Goal: Task Accomplishment & Management: Manage account settings

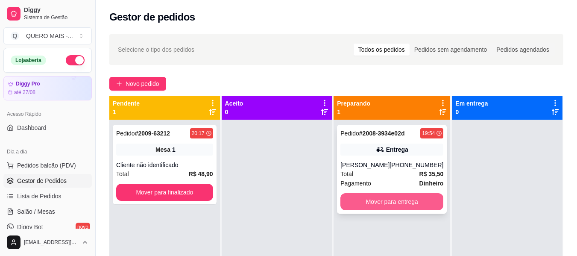
click at [377, 205] on button "Mover para entrega" at bounding box center [391, 201] width 103 height 17
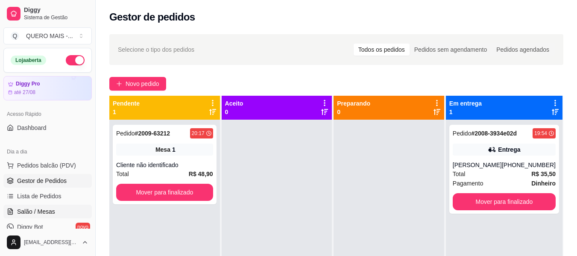
click at [44, 209] on span "Salão / Mesas" at bounding box center [36, 211] width 38 height 9
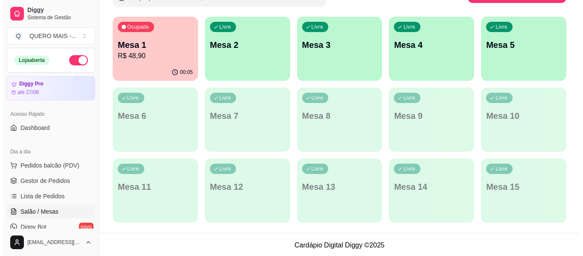
scroll to position [152, 0]
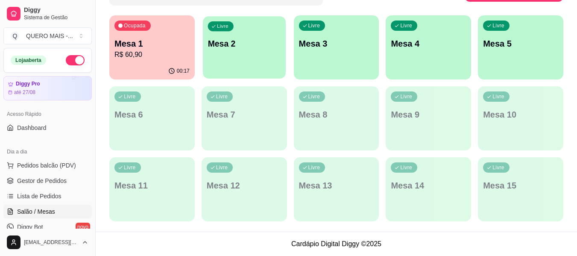
click at [223, 54] on div "Livre Mesa 2" at bounding box center [244, 42] width 83 height 52
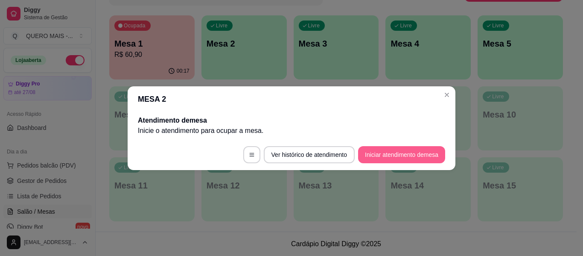
click at [397, 155] on button "Iniciar atendimento de mesa" at bounding box center [401, 154] width 87 height 17
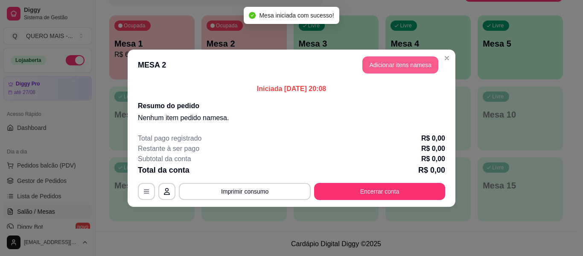
click at [387, 65] on button "Adicionar itens na mesa" at bounding box center [401, 64] width 76 height 17
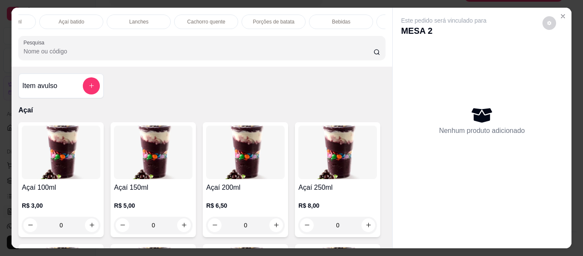
scroll to position [0, 317]
click at [148, 20] on div "Lanches" at bounding box center [138, 22] width 64 height 15
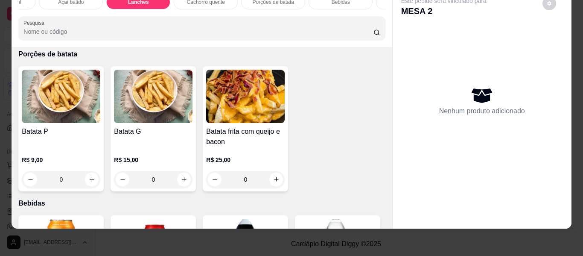
scroll to position [1549, 0]
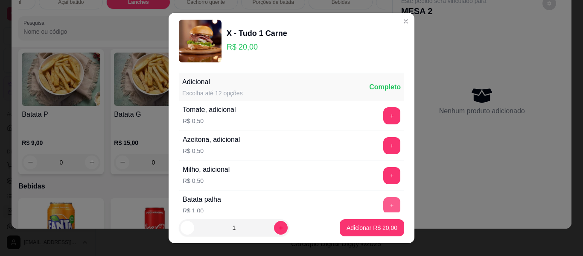
click at [372, 224] on p "Adicionar R$ 20,00" at bounding box center [372, 227] width 51 height 9
type input "1"
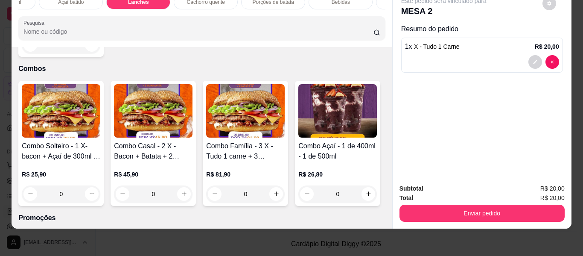
scroll to position [2318, 0]
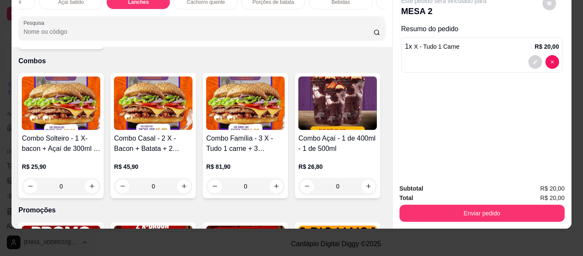
type input "1"
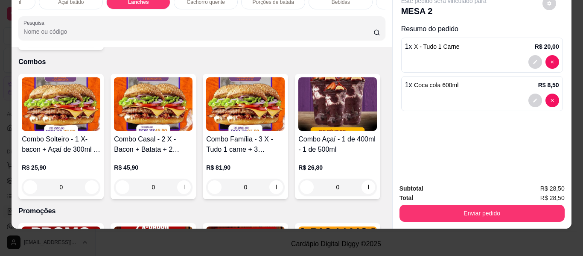
scroll to position [0, 0]
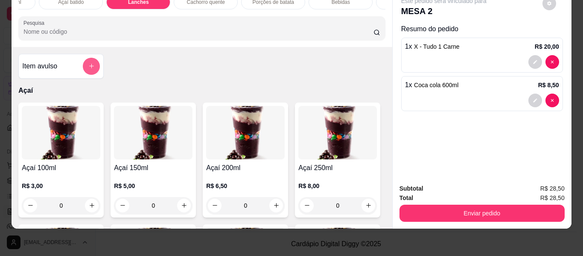
click at [93, 63] on button "add-separate-item" at bounding box center [91, 66] width 17 height 17
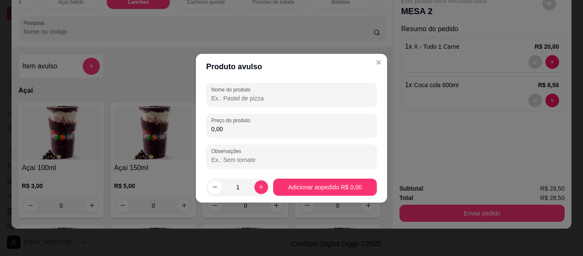
click at [252, 98] on input "Nome do produto" at bounding box center [291, 98] width 161 height 9
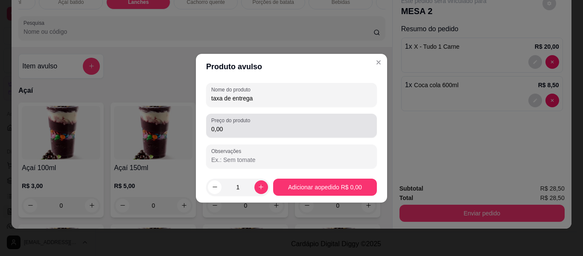
type input "taxa de entrega"
click at [256, 129] on input "0,00" at bounding box center [291, 129] width 161 height 9
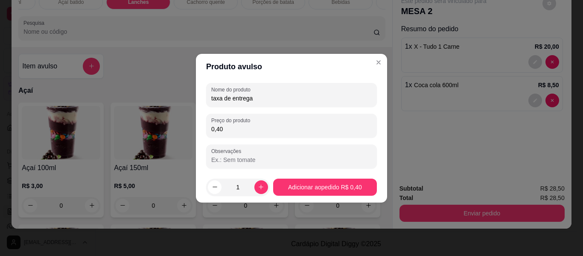
type input "4,00"
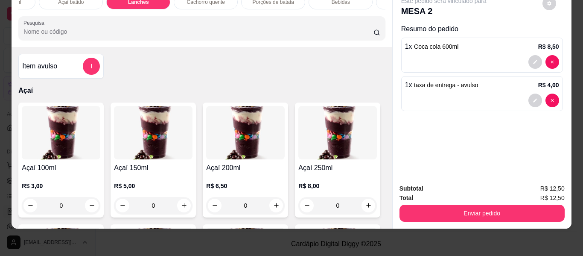
type input "0"
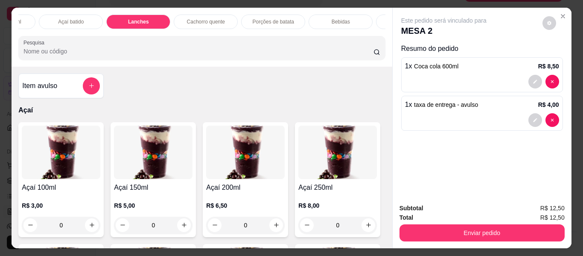
click at [143, 18] on p "Lanches" at bounding box center [138, 21] width 21 height 7
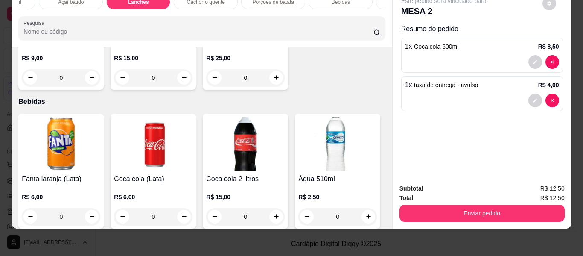
scroll to position [1635, 0]
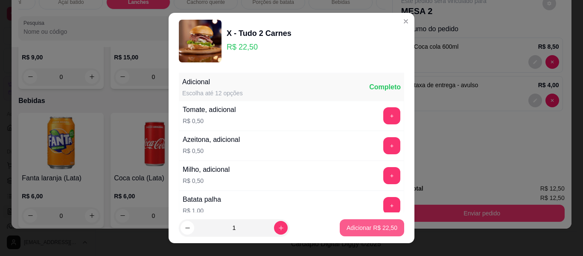
click at [372, 231] on p "Adicionar R$ 22,50" at bounding box center [372, 227] width 51 height 9
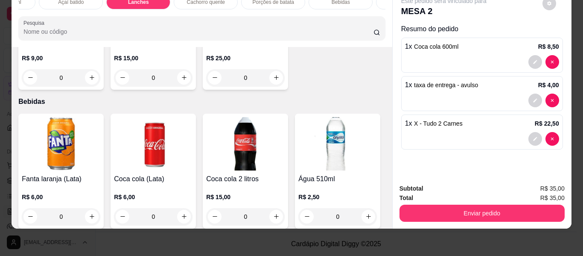
type input "1"
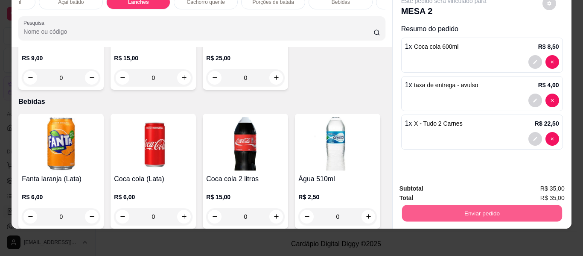
click at [462, 209] on button "Enviar pedido" at bounding box center [482, 213] width 160 height 17
click at [450, 189] on button "Não registrar e enviar pedido" at bounding box center [454, 186] width 89 height 16
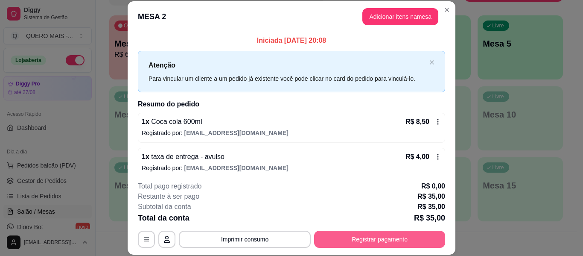
click at [372, 237] on button "Registrar pagamento" at bounding box center [379, 239] width 131 height 17
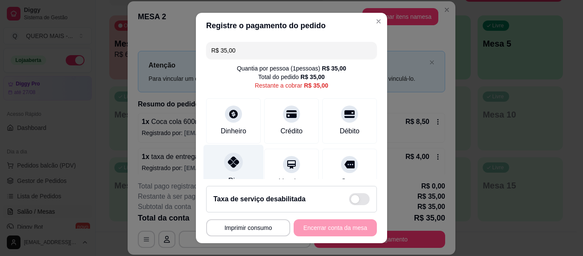
click at [236, 163] on div at bounding box center [233, 161] width 19 height 19
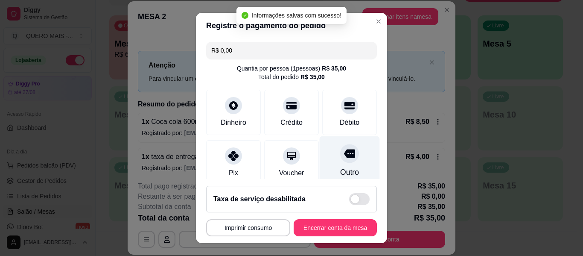
type input "R$ 0,00"
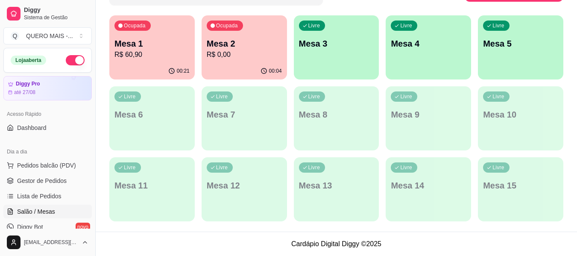
click at [325, 63] on div "Livre Mesa 3" at bounding box center [336, 42] width 85 height 54
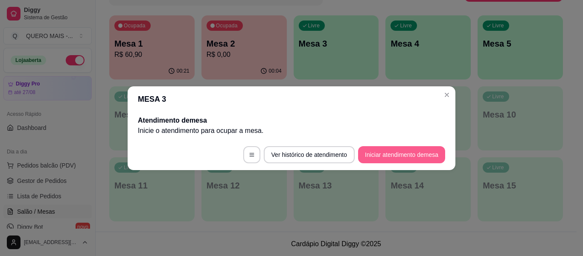
click at [405, 151] on button "Iniciar atendimento de mesa" at bounding box center [401, 154] width 87 height 17
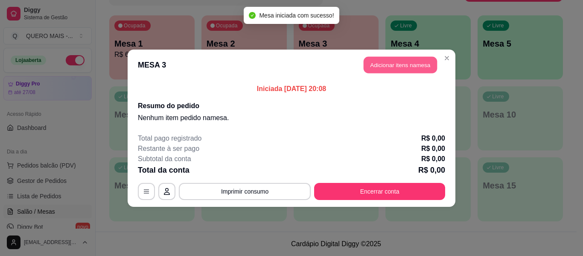
click at [389, 67] on button "Adicionar itens na mesa" at bounding box center [400, 64] width 73 height 17
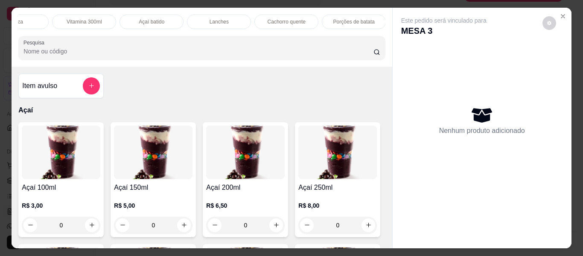
scroll to position [0, 241]
click at [214, 18] on p "Lanches" at bounding box center [214, 21] width 19 height 7
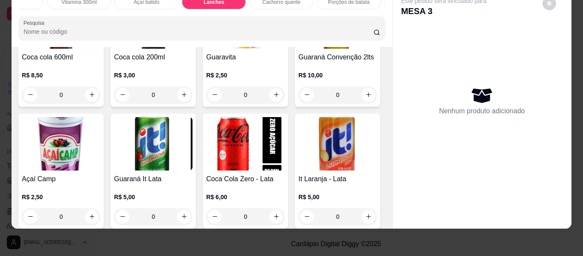
scroll to position [1891, 0]
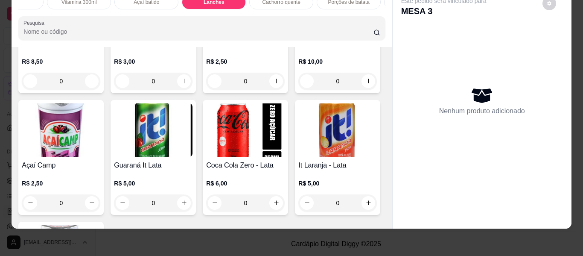
type input "1"
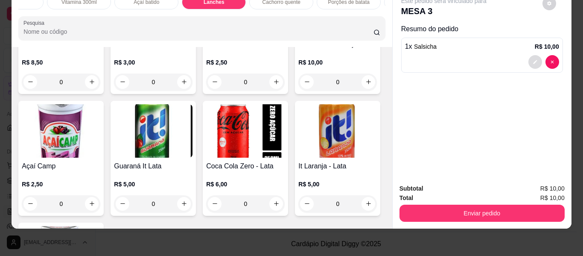
click at [535, 56] on button "decrease-product-quantity" at bounding box center [536, 62] width 14 height 14
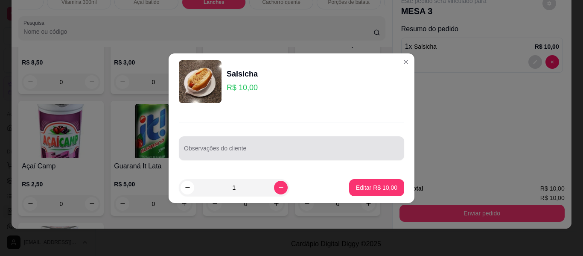
click at [324, 157] on div "Observações do cliente" at bounding box center [291, 148] width 225 height 24
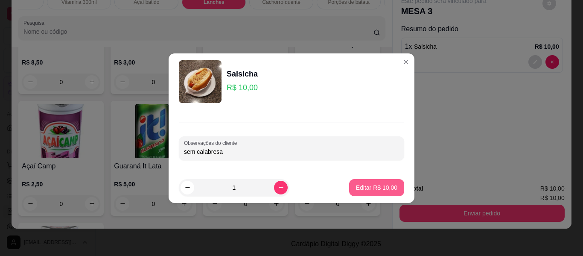
type input "sem calabresa"
click at [372, 186] on p "Editar R$ 10,00" at bounding box center [376, 187] width 41 height 9
type input "0"
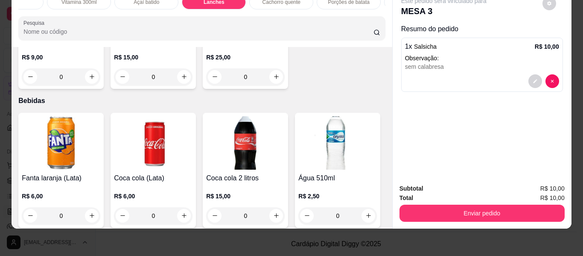
scroll to position [1378, 0]
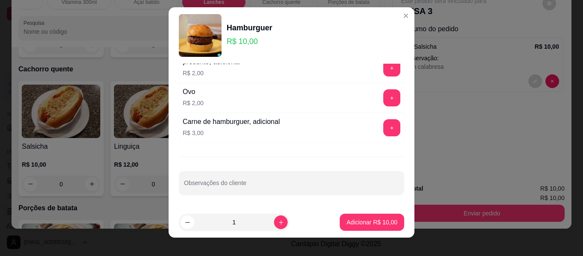
scroll to position [15, 0]
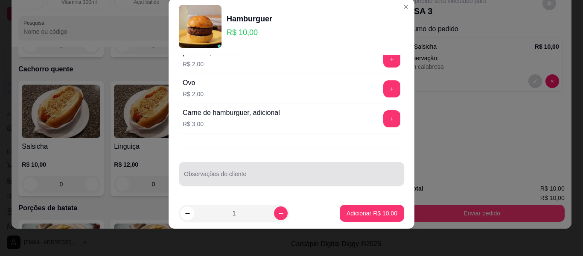
click at [275, 173] on input "Observações do cliente" at bounding box center [291, 177] width 215 height 9
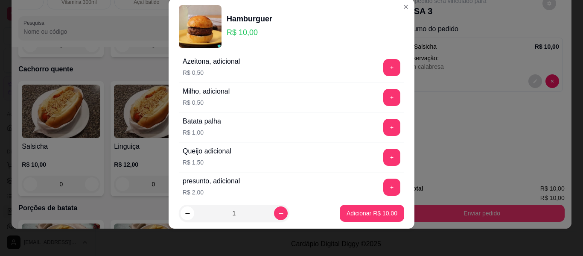
scroll to position [21, 0]
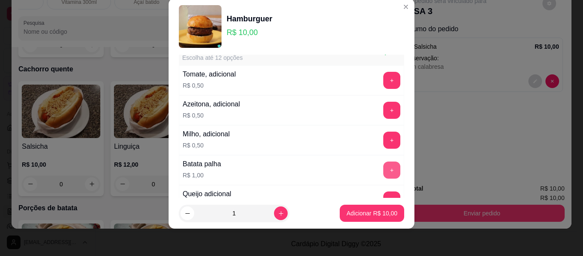
type input "sem salada"
click at [383, 169] on button "+" at bounding box center [391, 169] width 17 height 17
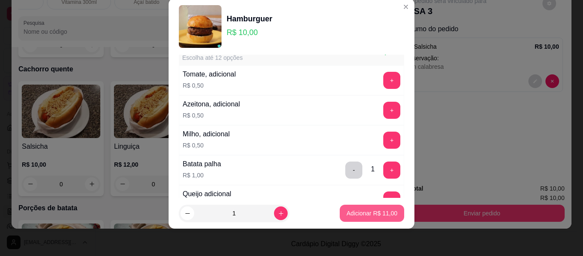
click at [372, 211] on p "Adicionar R$ 11,00" at bounding box center [372, 213] width 51 height 9
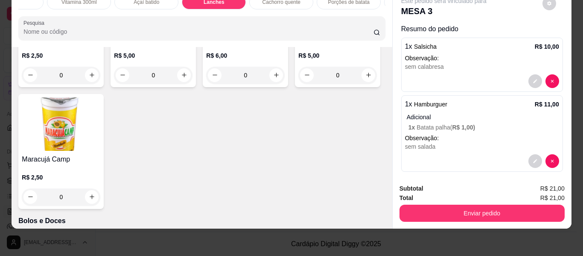
scroll to position [2019, 0]
type input "1"
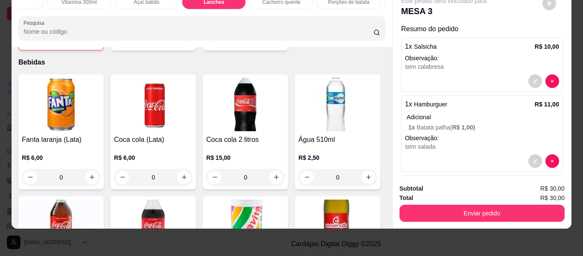
scroll to position [1677, 0]
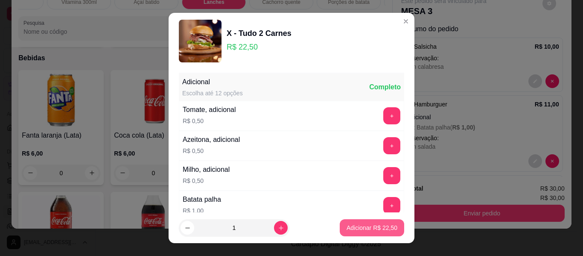
click at [351, 229] on p "Adicionar R$ 22,50" at bounding box center [372, 227] width 51 height 9
type input "1"
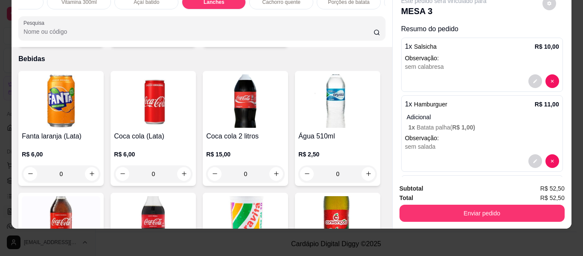
scroll to position [1678, 0]
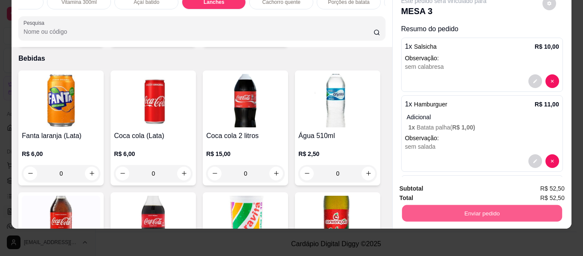
click at [470, 206] on button "Enviar pedido" at bounding box center [482, 213] width 160 height 17
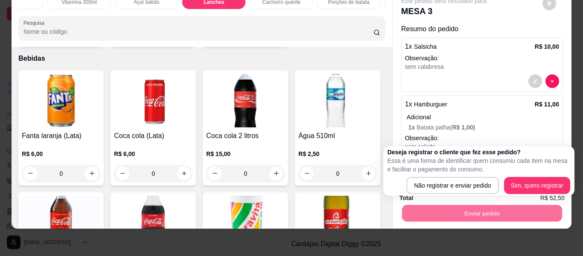
click at [534, 134] on p "Observação:" at bounding box center [482, 138] width 154 height 9
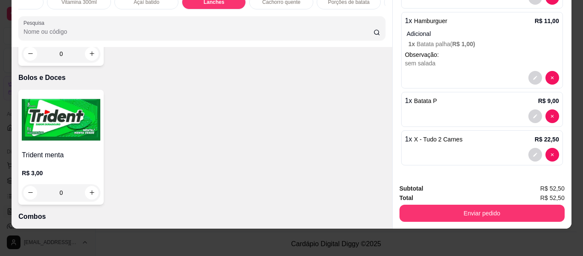
scroll to position [2190, 0]
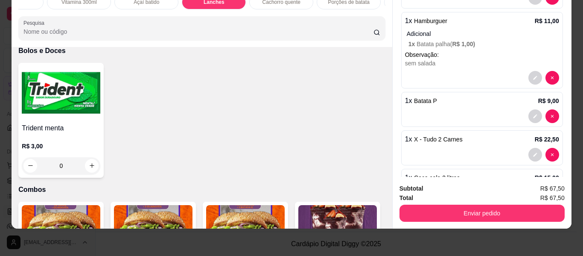
scroll to position [122, 0]
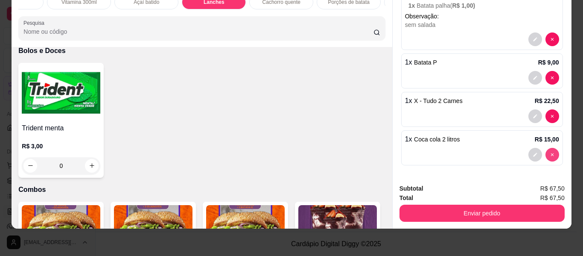
type input "0"
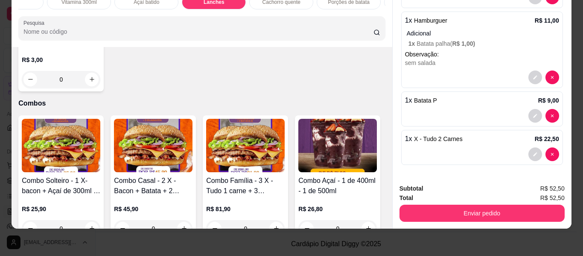
scroll to position [2318, 0]
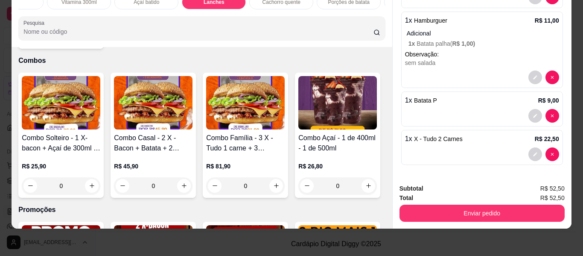
type input "1"
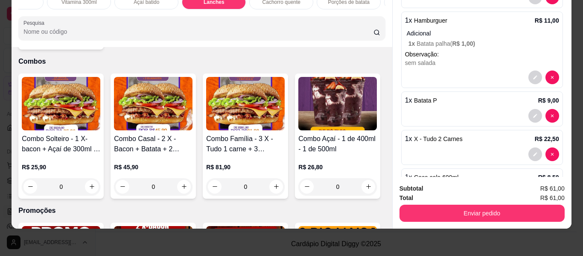
scroll to position [122, 0]
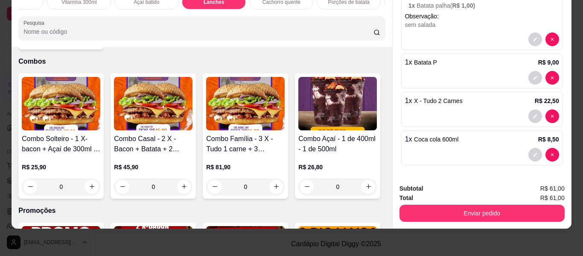
type input "1"
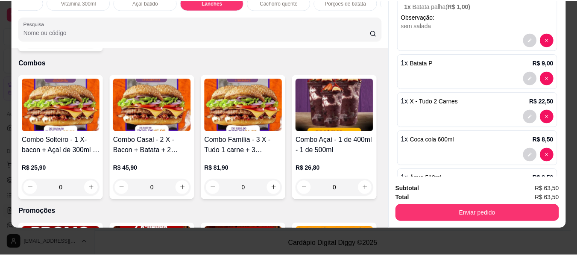
scroll to position [2319, 0]
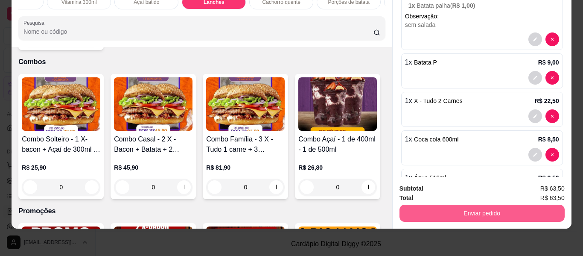
click at [459, 205] on button "Enviar pedido" at bounding box center [482, 213] width 165 height 17
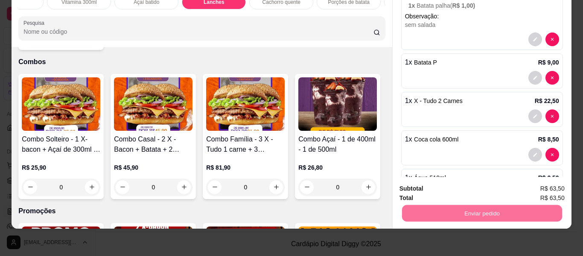
click at [449, 184] on button "Não registrar e enviar pedido" at bounding box center [454, 185] width 89 height 16
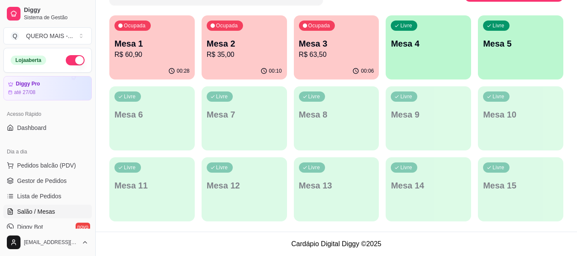
click at [146, 67] on div "00:28" at bounding box center [151, 71] width 85 height 17
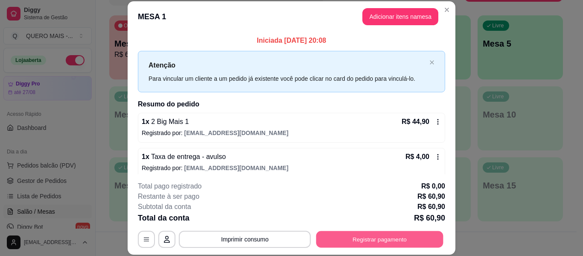
click at [366, 244] on button "Registrar pagamento" at bounding box center [379, 239] width 127 height 17
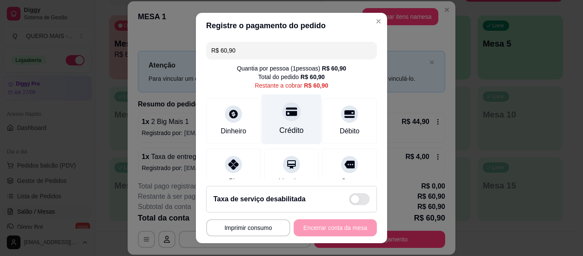
click at [282, 118] on div at bounding box center [291, 111] width 19 height 19
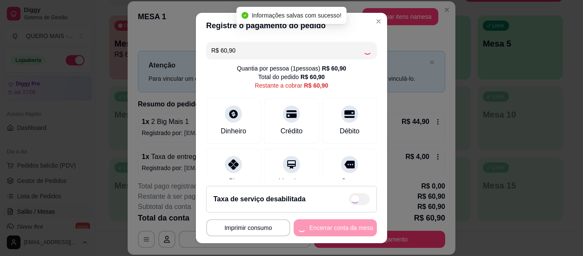
type input "R$ 0,00"
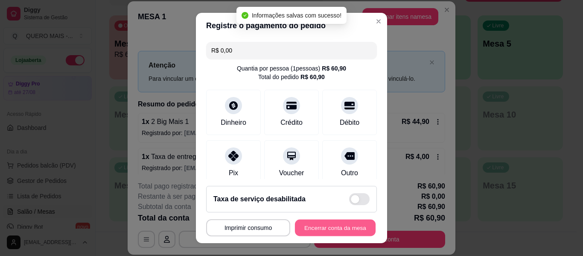
click at [314, 227] on button "Encerrar conta da mesa" at bounding box center [335, 227] width 81 height 17
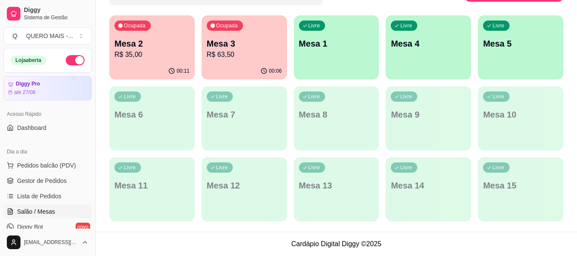
click at [142, 61] on div "Ocupada Mesa 2 R$ 35,00" at bounding box center [151, 38] width 85 height 47
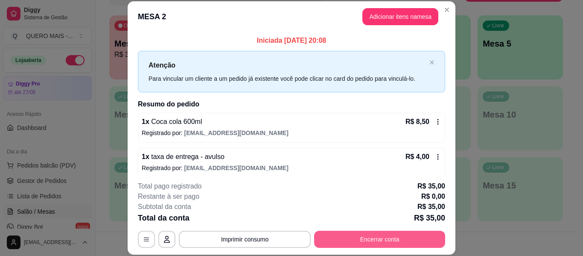
click at [383, 240] on button "Encerrar conta" at bounding box center [379, 239] width 131 height 17
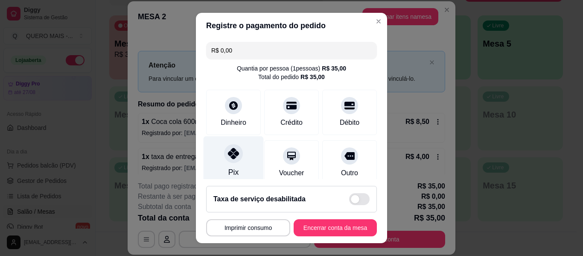
click at [223, 165] on div "Pix" at bounding box center [234, 161] width 60 height 50
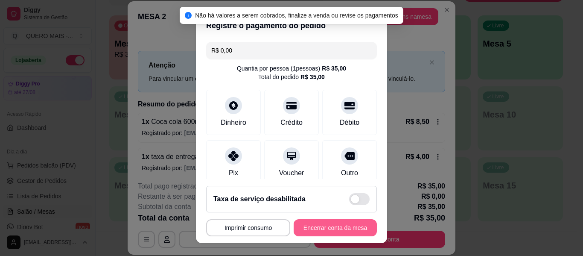
click at [312, 226] on button "Encerrar conta da mesa" at bounding box center [335, 227] width 83 height 17
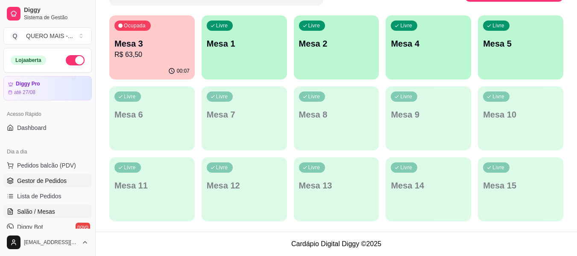
click at [44, 182] on span "Gestor de Pedidos" at bounding box center [42, 180] width 50 height 9
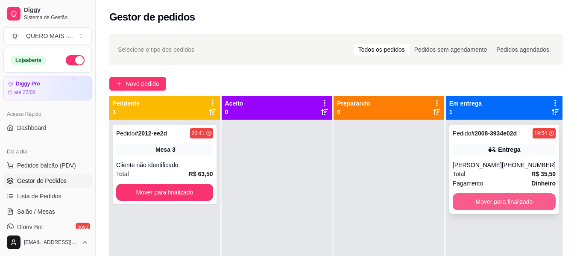
click at [483, 208] on button "Mover para finalizado" at bounding box center [504, 201] width 103 height 17
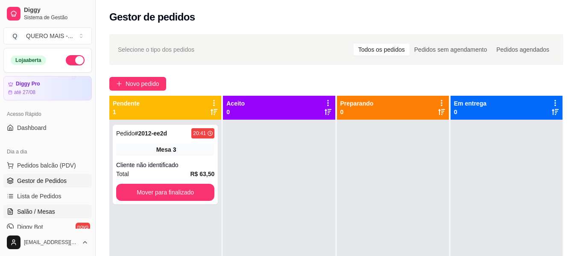
click at [37, 208] on span "Salão / Mesas" at bounding box center [36, 211] width 38 height 9
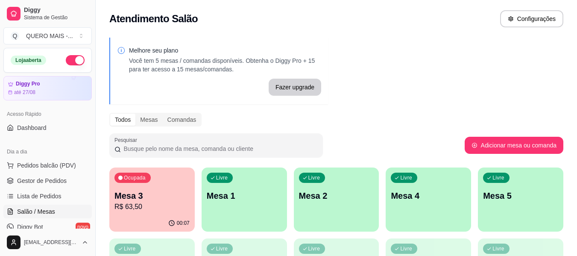
click at [273, 208] on div "Livre Mesa 1" at bounding box center [244, 194] width 85 height 54
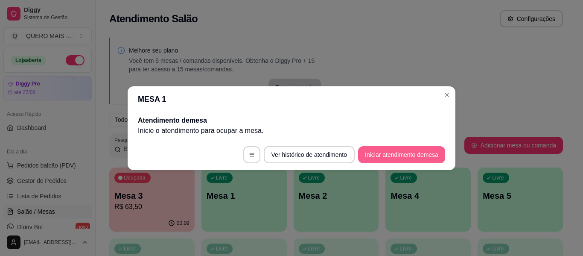
click at [383, 155] on button "Iniciar atendimento de mesa" at bounding box center [401, 154] width 87 height 17
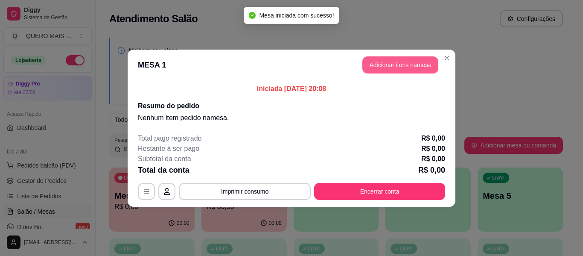
click at [427, 70] on button "Adicionar itens na mesa" at bounding box center [401, 64] width 76 height 17
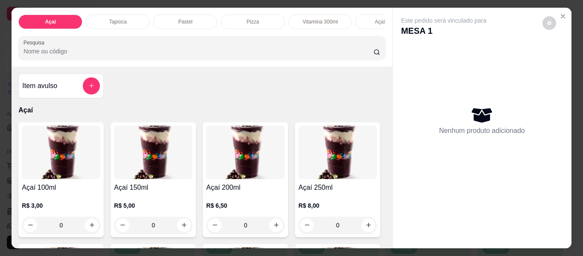
scroll to position [0, 263]
click at [176, 19] on div "Lanches" at bounding box center [193, 22] width 64 height 15
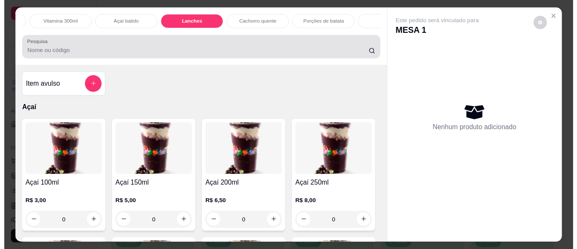
scroll to position [23, 0]
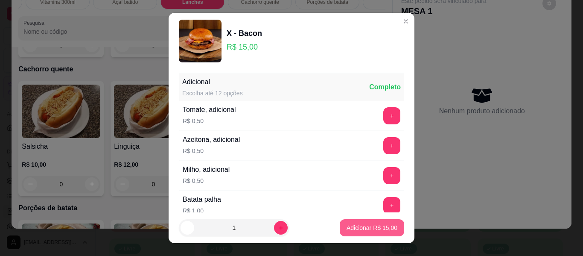
click at [379, 229] on p "Adicionar R$ 15,00" at bounding box center [372, 227] width 51 height 9
type input "1"
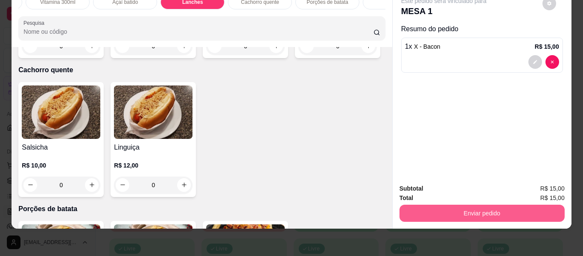
click at [446, 211] on button "Enviar pedido" at bounding box center [482, 213] width 165 height 17
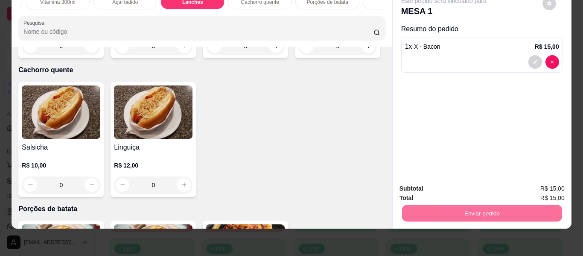
click at [438, 184] on button "Não registrar e enviar pedido" at bounding box center [454, 186] width 86 height 16
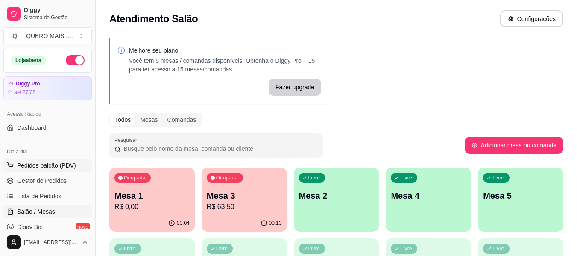
drag, startPoint x: 26, startPoint y: 177, endPoint x: 26, endPoint y: 164, distance: 13.2
click at [26, 176] on link "Gestor de Pedidos" at bounding box center [47, 181] width 88 height 14
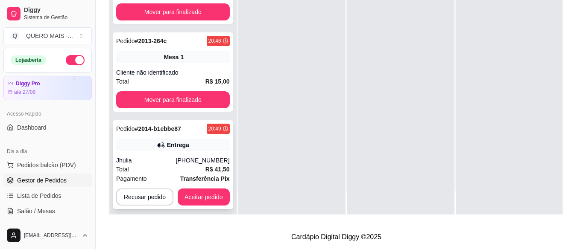
scroll to position [137, 0]
click at [211, 189] on button "Aceitar pedido" at bounding box center [204, 197] width 52 height 17
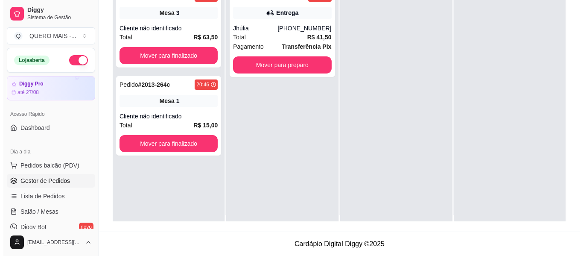
scroll to position [0, 0]
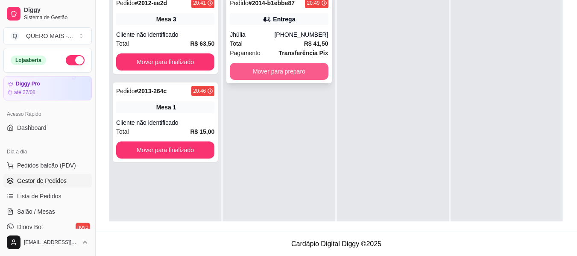
click at [270, 74] on button "Mover para preparo" at bounding box center [279, 71] width 98 height 17
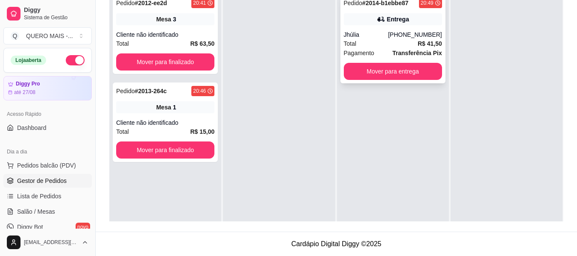
click at [380, 49] on div "Pagamento Transferência Pix" at bounding box center [393, 52] width 98 height 9
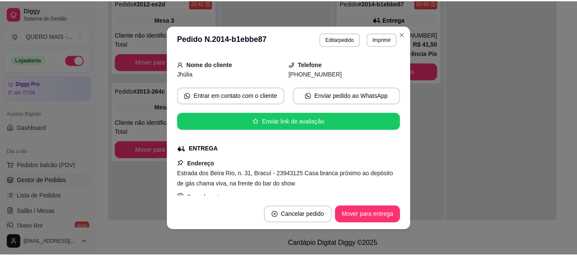
scroll to position [85, 0]
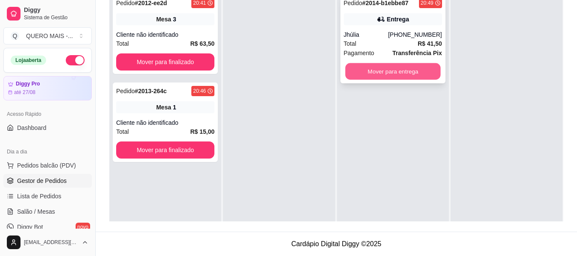
click at [370, 74] on button "Mover para entrega" at bounding box center [392, 71] width 95 height 17
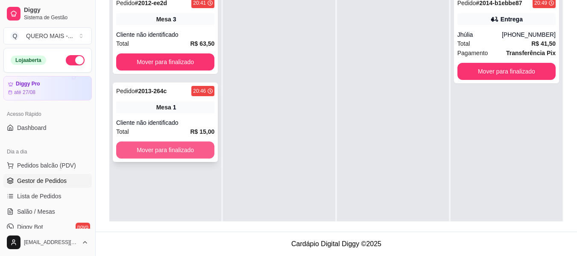
click at [199, 148] on button "Mover para finalizado" at bounding box center [165, 149] width 98 height 17
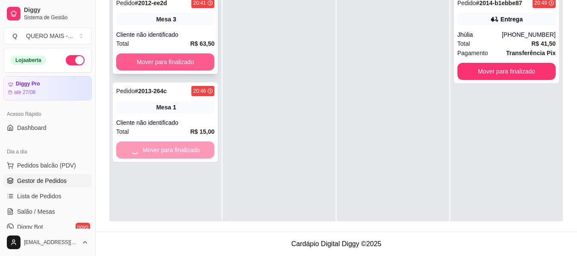
click at [180, 60] on button "Mover para finalizado" at bounding box center [165, 61] width 98 height 17
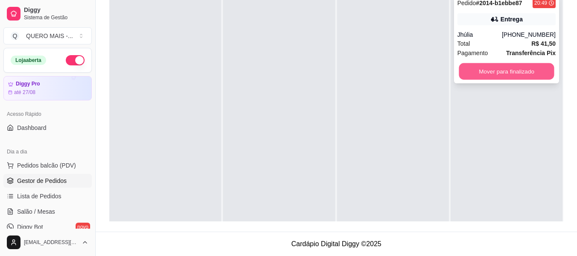
click at [490, 73] on button "Mover para finalizado" at bounding box center [506, 71] width 95 height 17
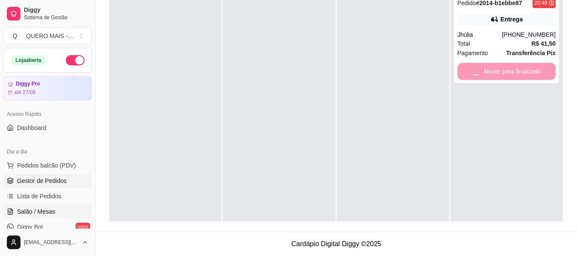
click at [42, 211] on span "Salão / Mesas" at bounding box center [36, 211] width 38 height 9
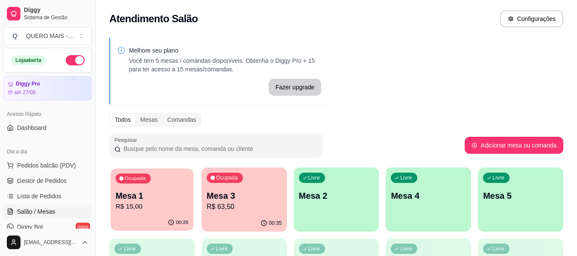
click at [135, 201] on p "Mesa 1" at bounding box center [152, 196] width 73 height 12
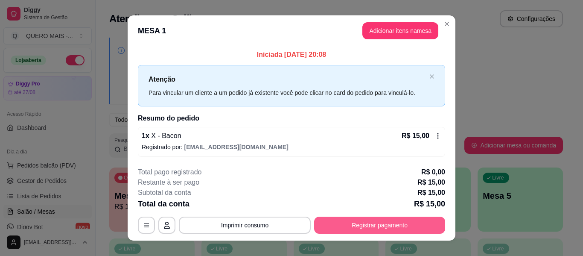
click at [350, 225] on button "Registrar pagamento" at bounding box center [379, 224] width 131 height 17
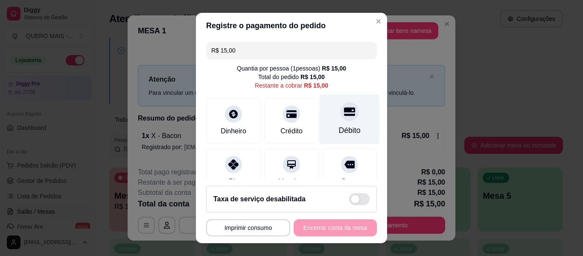
click at [340, 122] on div "Débito" at bounding box center [350, 119] width 60 height 50
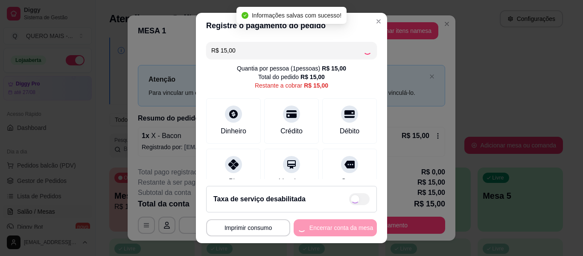
type input "R$ 0,00"
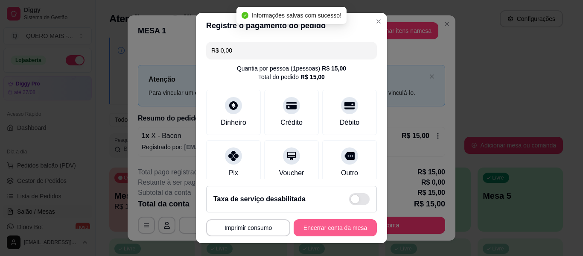
click at [318, 230] on button "Encerrar conta da mesa" at bounding box center [335, 227] width 83 height 17
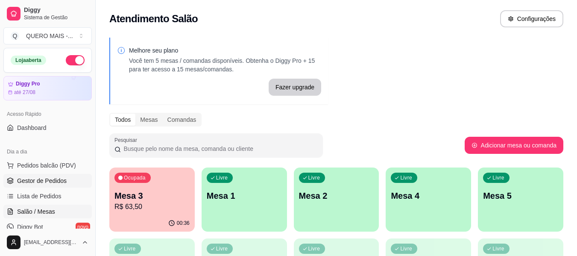
click at [37, 177] on span "Gestor de Pedidos" at bounding box center [42, 180] width 50 height 9
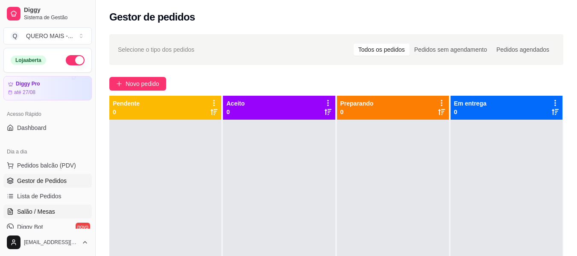
click at [46, 211] on span "Salão / Mesas" at bounding box center [36, 211] width 38 height 9
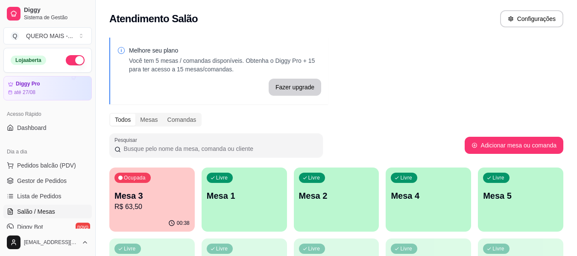
click at [170, 201] on p "Mesa 3" at bounding box center [151, 196] width 75 height 12
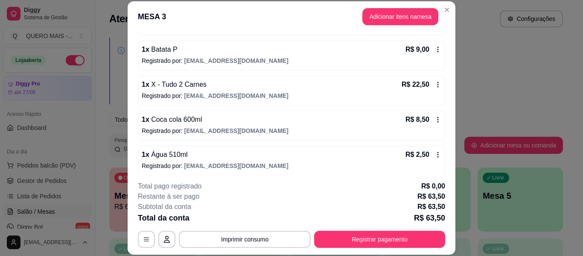
scroll to position [243, 0]
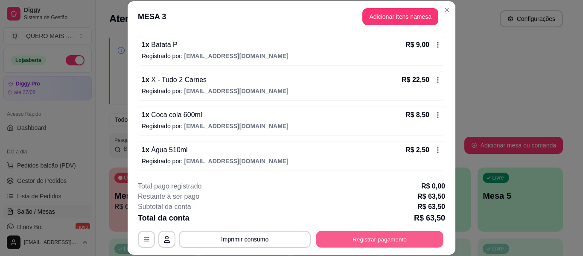
click at [350, 237] on button "Registrar pagamento" at bounding box center [379, 239] width 127 height 17
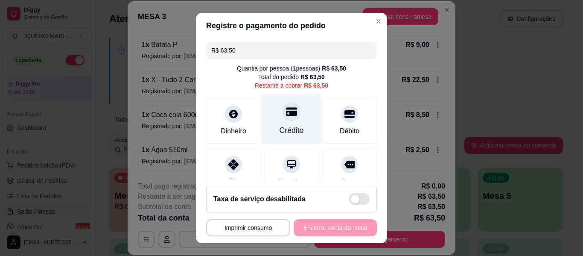
click at [286, 131] on div "Crédito" at bounding box center [292, 130] width 24 height 11
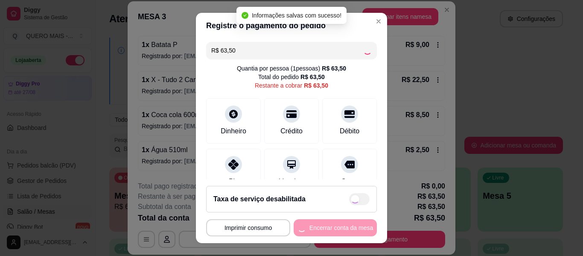
type input "R$ 0,00"
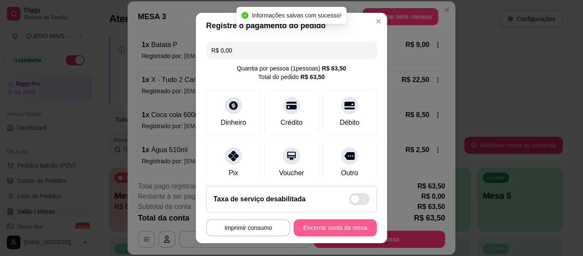
click at [313, 225] on button "Encerrar conta da mesa" at bounding box center [335, 227] width 83 height 17
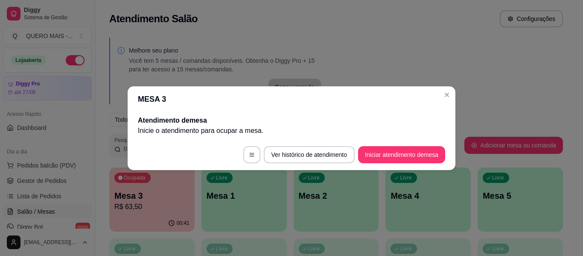
scroll to position [0, 0]
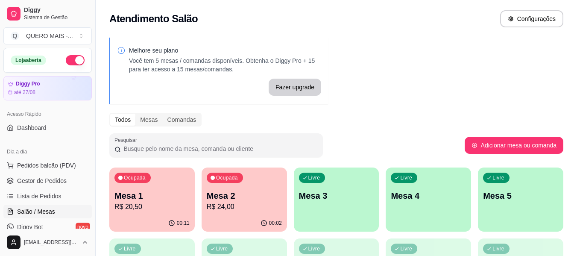
click at [323, 192] on p "Mesa 3" at bounding box center [336, 196] width 75 height 12
click at [457, 192] on p "Mesa 4" at bounding box center [428, 196] width 75 height 12
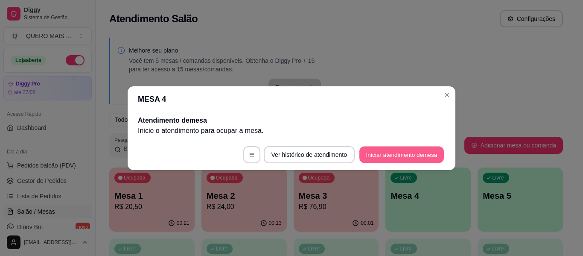
click at [389, 150] on button "Iniciar atendimento de mesa" at bounding box center [402, 154] width 85 height 17
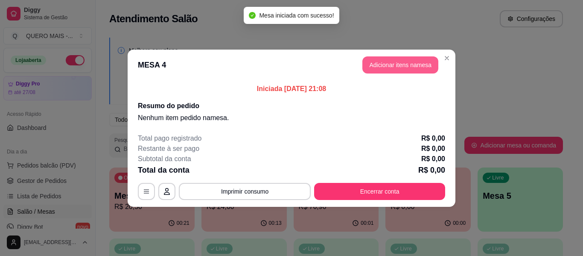
click at [413, 67] on button "Adicionar itens na mesa" at bounding box center [401, 64] width 76 height 17
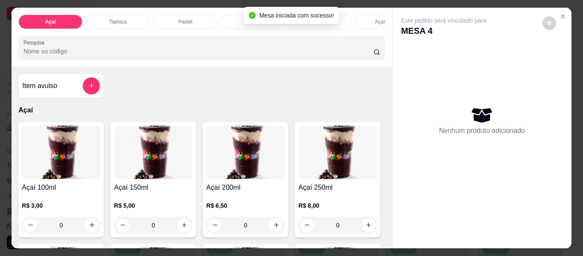
scroll to position [171, 0]
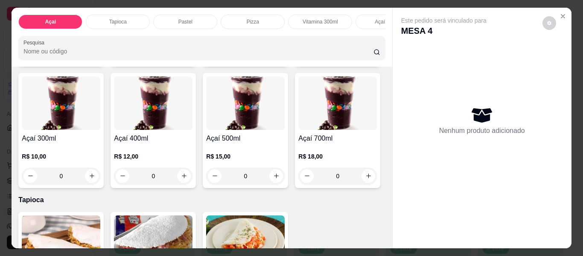
click at [193, 181] on div "0" at bounding box center [153, 175] width 79 height 17
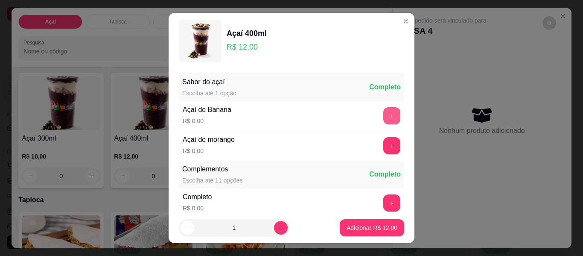
click at [383, 116] on button "+" at bounding box center [391, 115] width 17 height 17
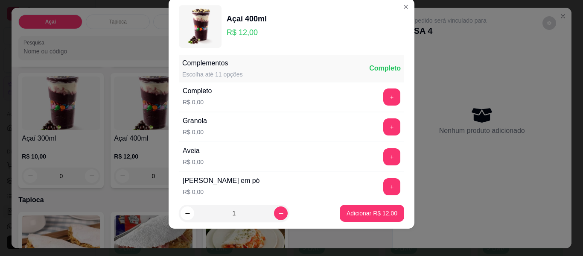
scroll to position [177, 0]
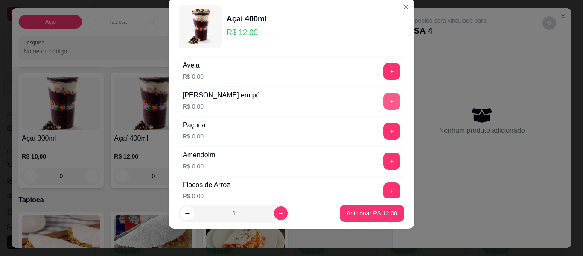
click at [383, 103] on button "+" at bounding box center [391, 101] width 17 height 17
click at [384, 125] on button "+" at bounding box center [392, 131] width 17 height 17
click at [383, 159] on button "+" at bounding box center [391, 160] width 17 height 17
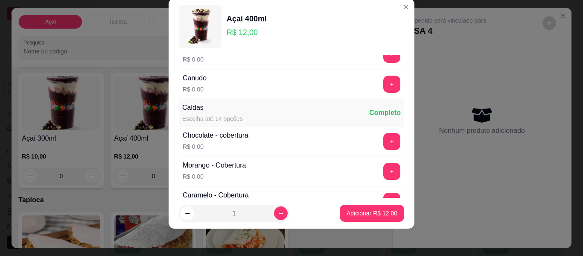
scroll to position [476, 0]
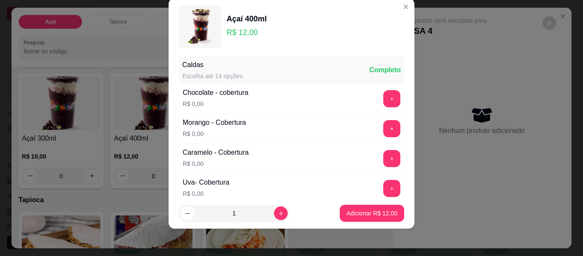
click at [380, 102] on div "+" at bounding box center [392, 98] width 24 height 17
click at [384, 104] on button "+" at bounding box center [392, 99] width 17 height 17
click at [369, 211] on p "Adicionar R$ 12,00" at bounding box center [372, 213] width 51 height 9
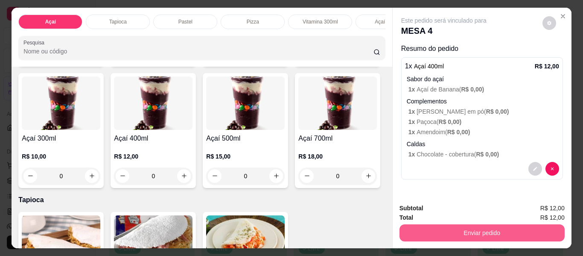
click at [460, 236] on button "Enviar pedido" at bounding box center [482, 232] width 165 height 17
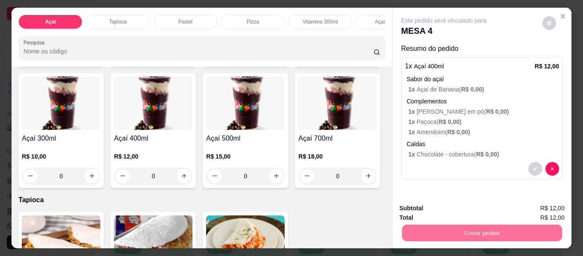
click at [442, 207] on button "Não registrar e enviar pedido" at bounding box center [454, 208] width 89 height 16
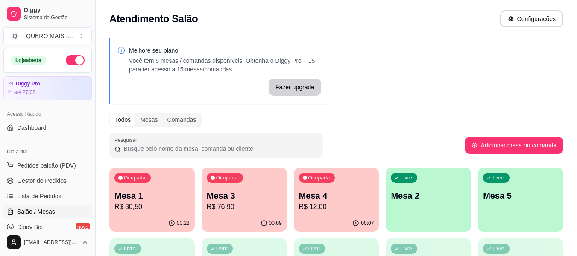
click at [139, 207] on p "R$ 30,50" at bounding box center [151, 207] width 75 height 10
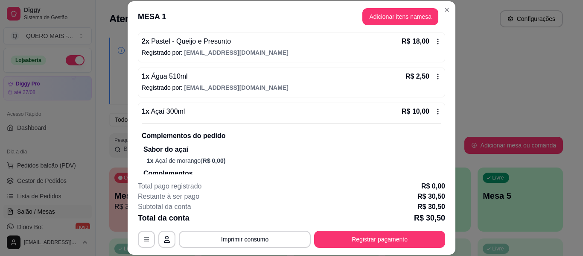
scroll to position [138, 0]
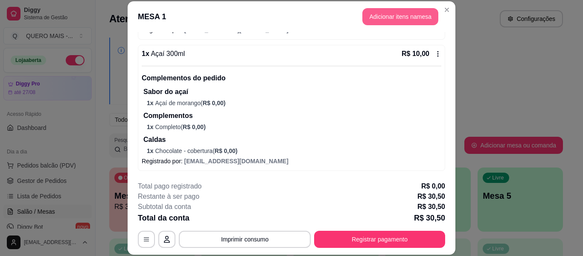
click at [394, 15] on button "Adicionar itens na mesa" at bounding box center [401, 16] width 76 height 17
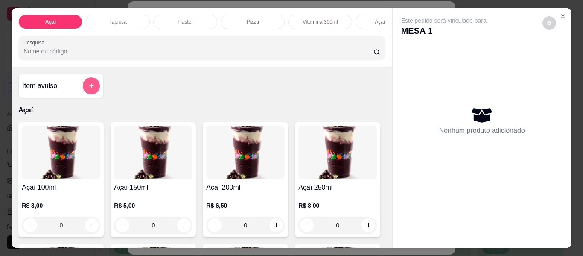
click at [83, 89] on button "add-separate-item" at bounding box center [91, 85] width 17 height 17
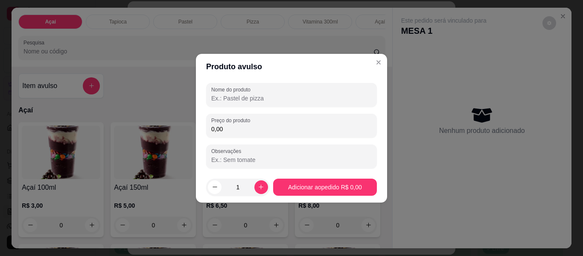
click at [309, 101] on input "Nome do produto" at bounding box center [291, 98] width 161 height 9
type input "picole"
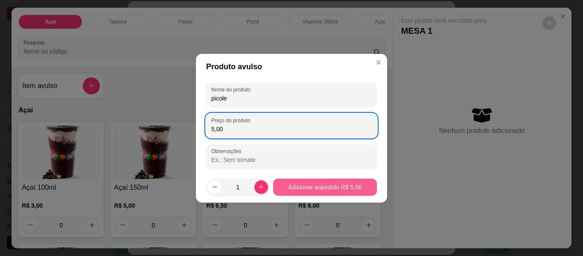
type input "5,00"
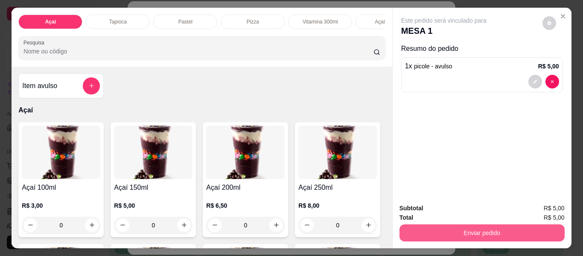
click at [459, 228] on button "Enviar pedido" at bounding box center [482, 232] width 165 height 17
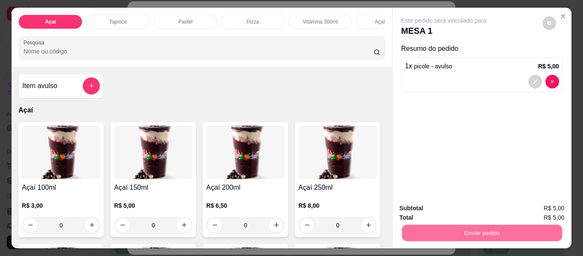
click at [457, 209] on button "Não registrar e enviar pedido" at bounding box center [454, 209] width 89 height 16
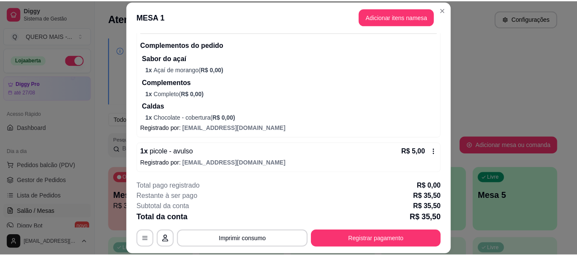
scroll to position [173, 0]
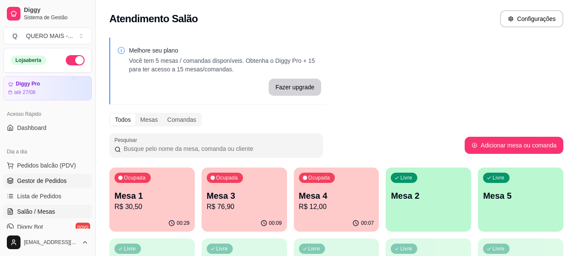
click at [24, 181] on span "Gestor de Pedidos" at bounding box center [42, 180] width 50 height 9
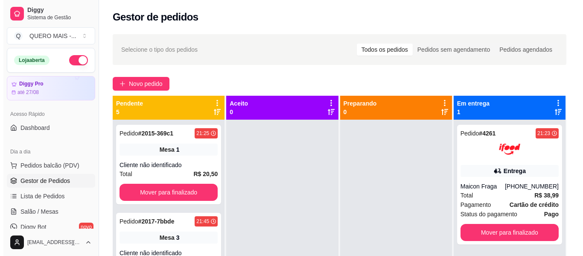
scroll to position [24, 0]
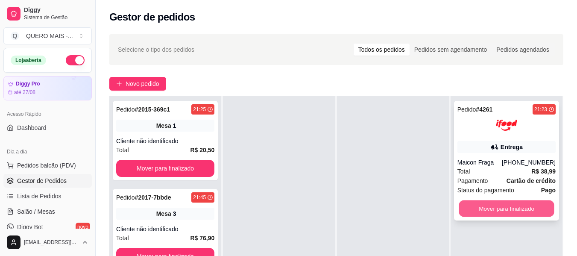
click at [493, 213] on button "Mover para finalizado" at bounding box center [506, 208] width 95 height 17
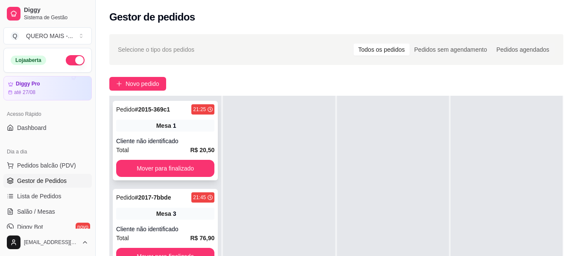
click at [140, 173] on button "Mover para finalizado" at bounding box center [165, 168] width 98 height 17
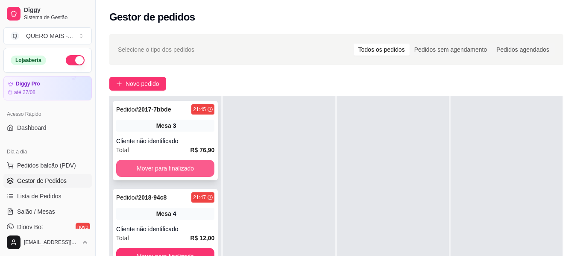
click at [141, 172] on button "Mover para finalizado" at bounding box center [165, 168] width 98 height 17
click at [142, 170] on button "Mover para finalizado" at bounding box center [165, 168] width 98 height 17
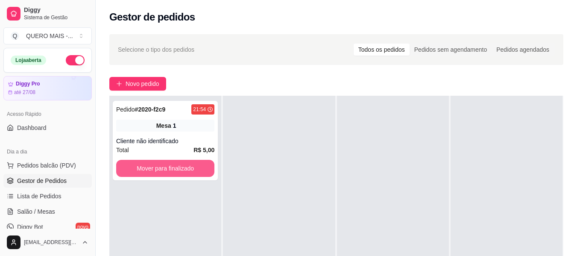
click at [143, 171] on button "Mover para finalizado" at bounding box center [165, 168] width 98 height 17
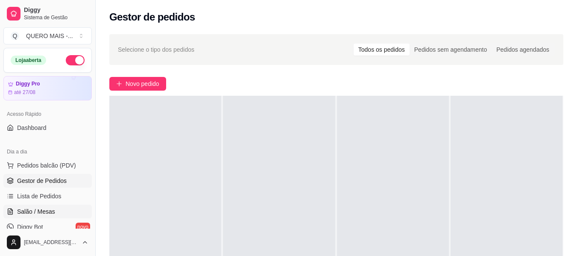
click at [41, 206] on link "Salão / Mesas" at bounding box center [47, 212] width 88 height 14
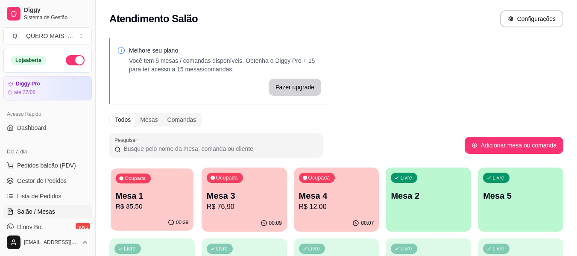
click at [168, 209] on p "R$ 35,50" at bounding box center [152, 207] width 73 height 10
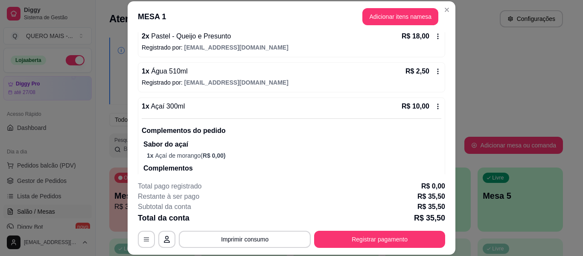
scroll to position [173, 0]
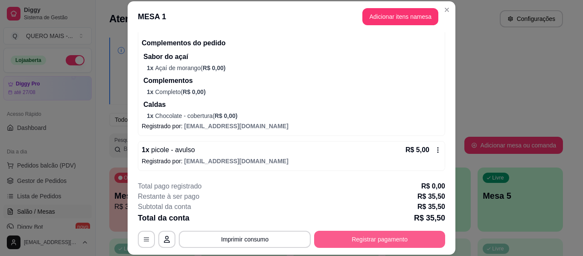
click at [368, 242] on button "Registrar pagamento" at bounding box center [379, 239] width 131 height 17
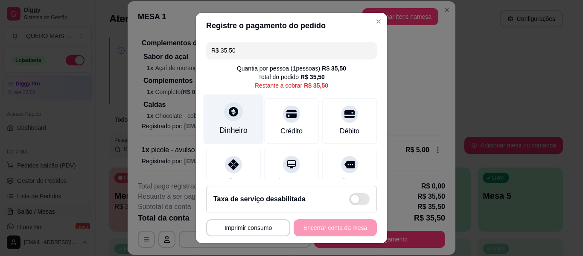
click at [235, 126] on div "Dinheiro" at bounding box center [233, 130] width 28 height 11
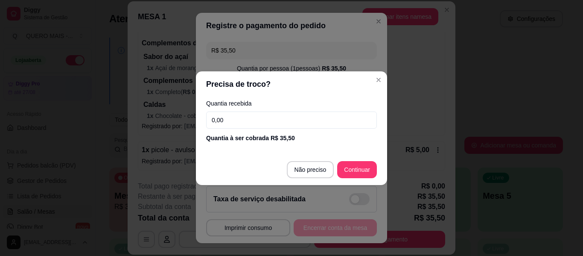
click at [236, 123] on input "0,00" at bounding box center [291, 119] width 171 height 17
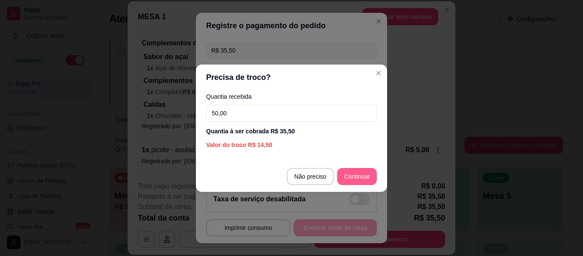
type input "50,00"
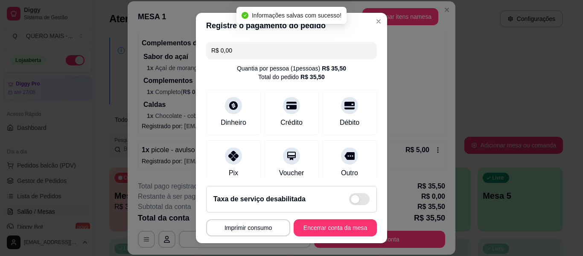
type input "R$ 0,00"
click at [316, 229] on button "Encerrar conta da mesa" at bounding box center [335, 227] width 81 height 17
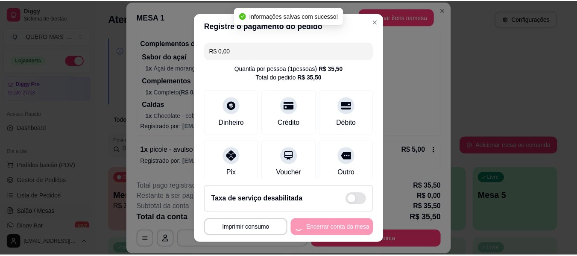
scroll to position [0, 0]
